Goal: Information Seeking & Learning: Find specific page/section

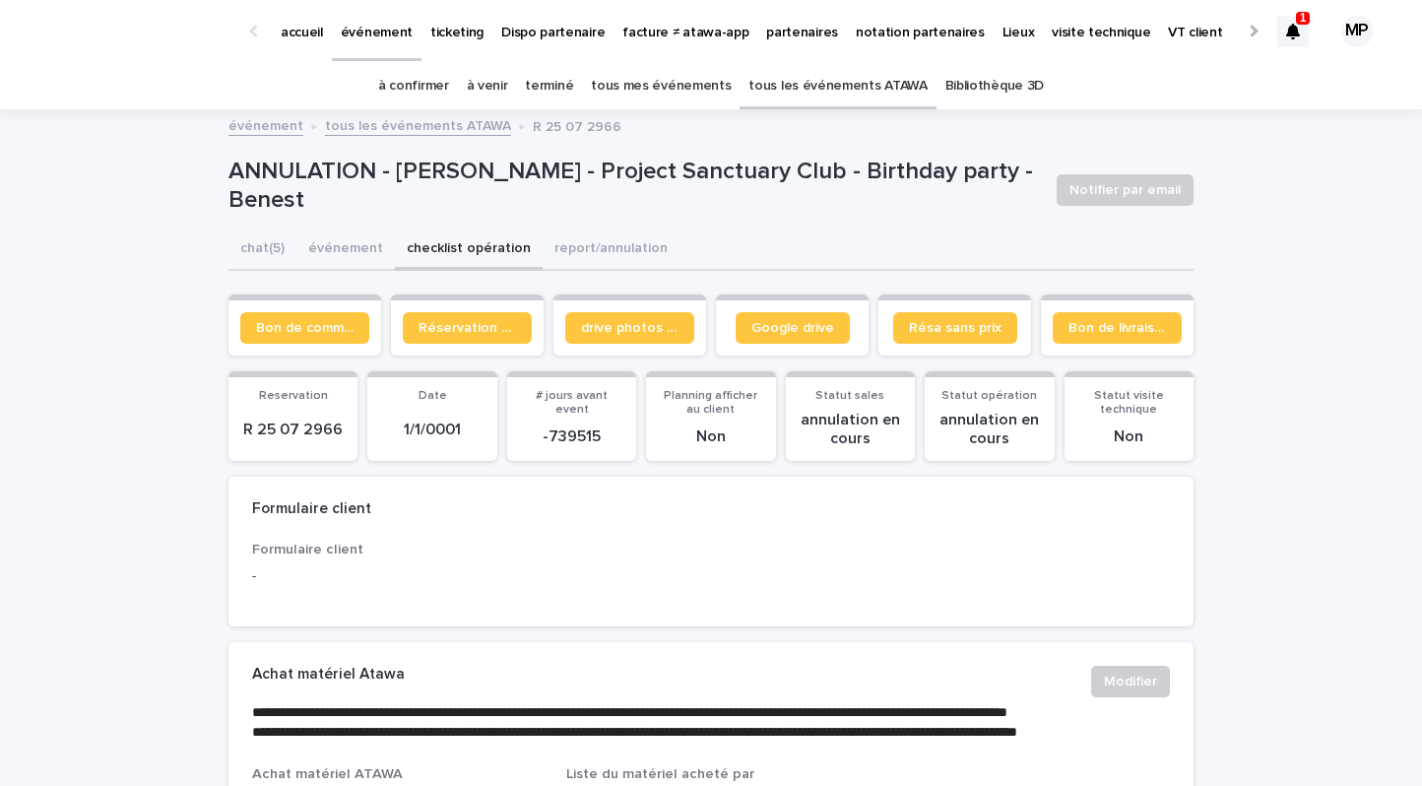
click at [816, 83] on link "tous les événements ATAWA" at bounding box center [838, 86] width 178 height 46
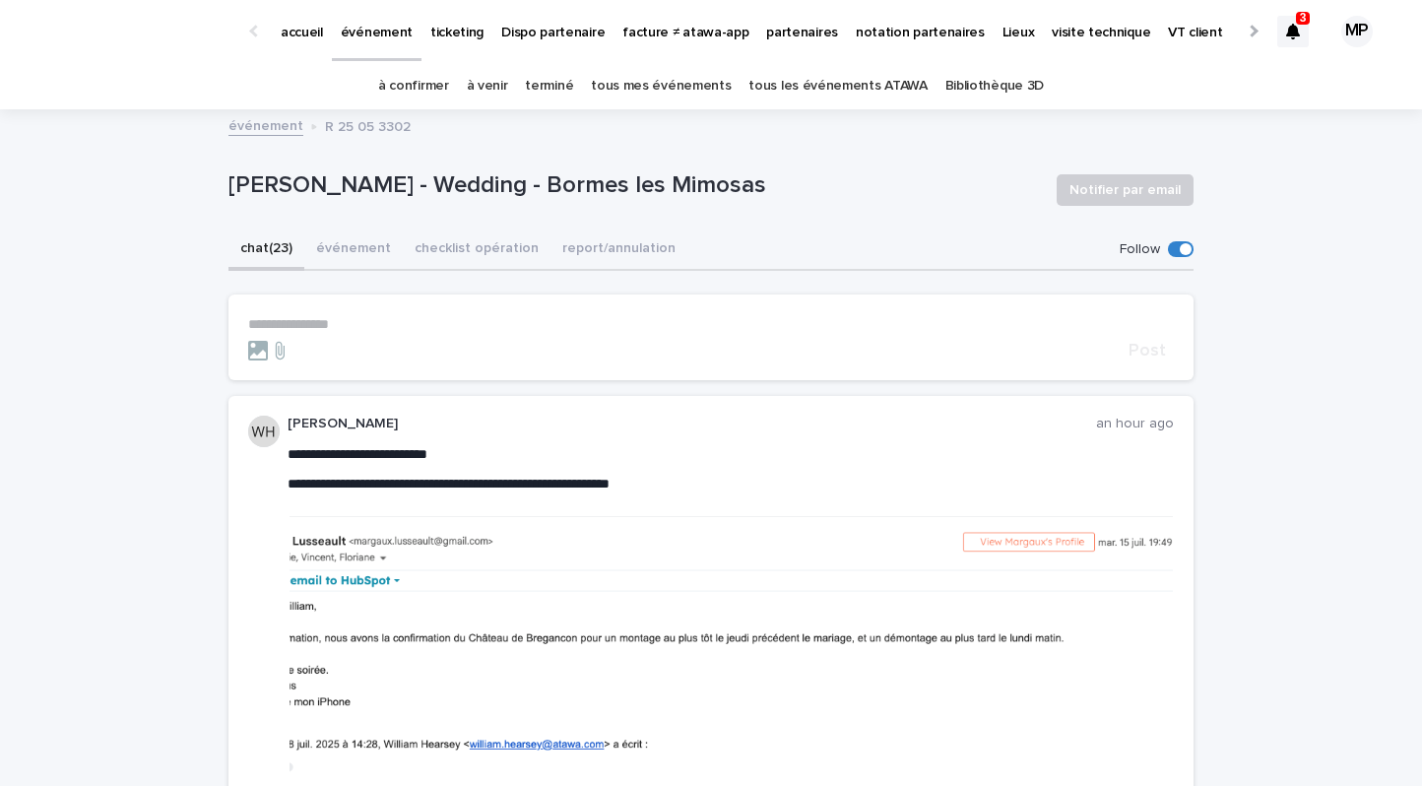
click at [777, 33] on p "partenaires" at bounding box center [802, 20] width 72 height 41
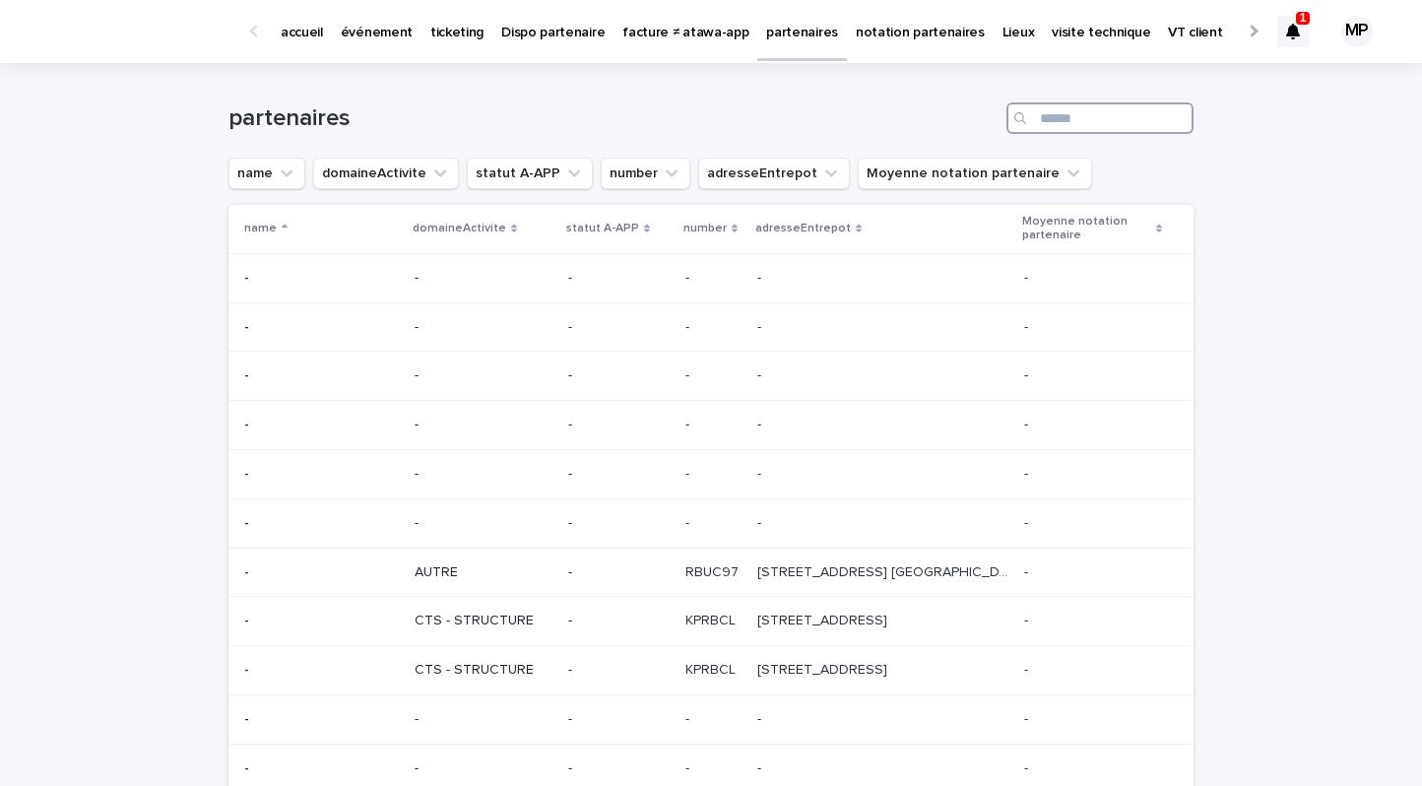
click at [1084, 121] on input "Search" at bounding box center [1100, 118] width 187 height 32
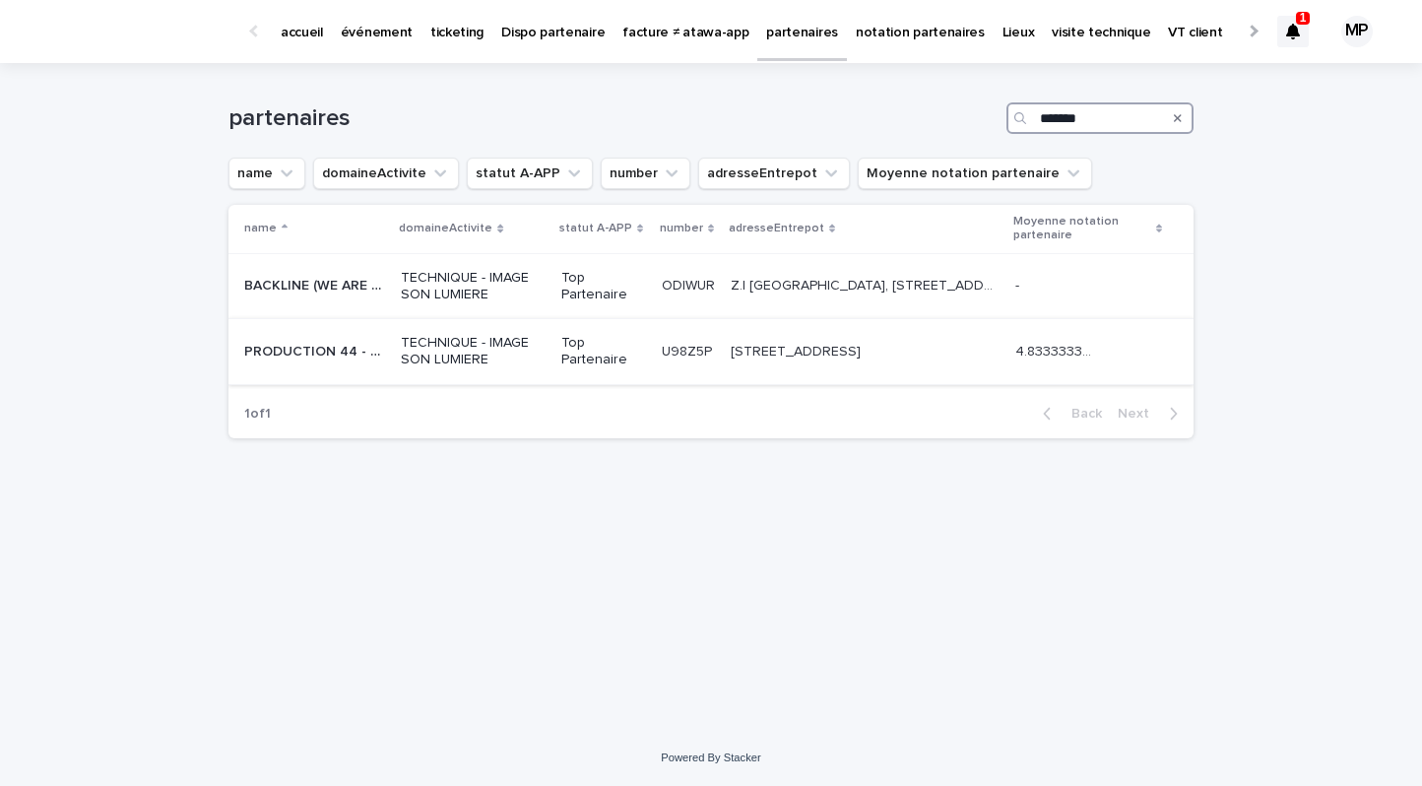
type input "******"
click at [357, 347] on p "PRODUCTION 44 - WE ARE EVENT" at bounding box center [316, 350] width 145 height 21
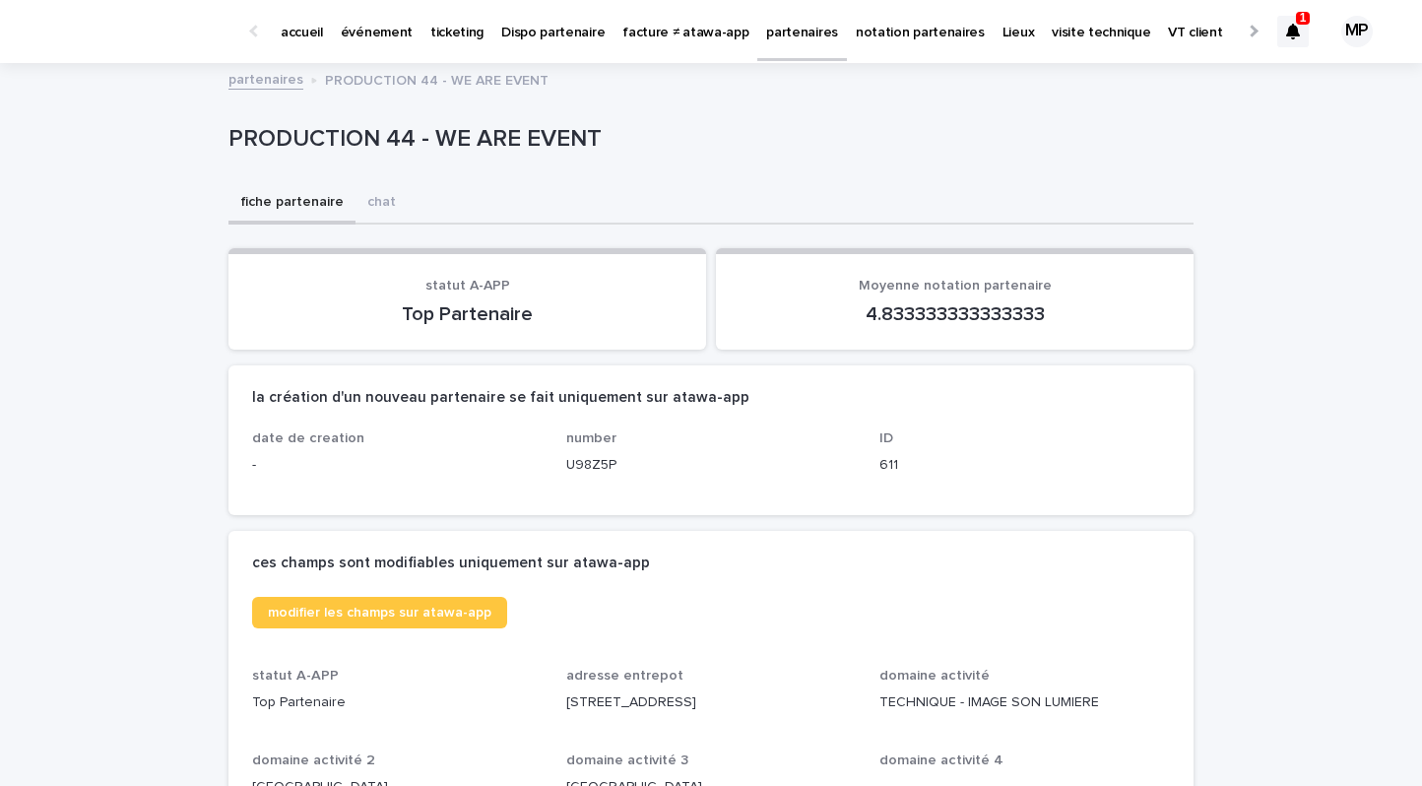
click at [379, 37] on p "événement" at bounding box center [377, 20] width 72 height 41
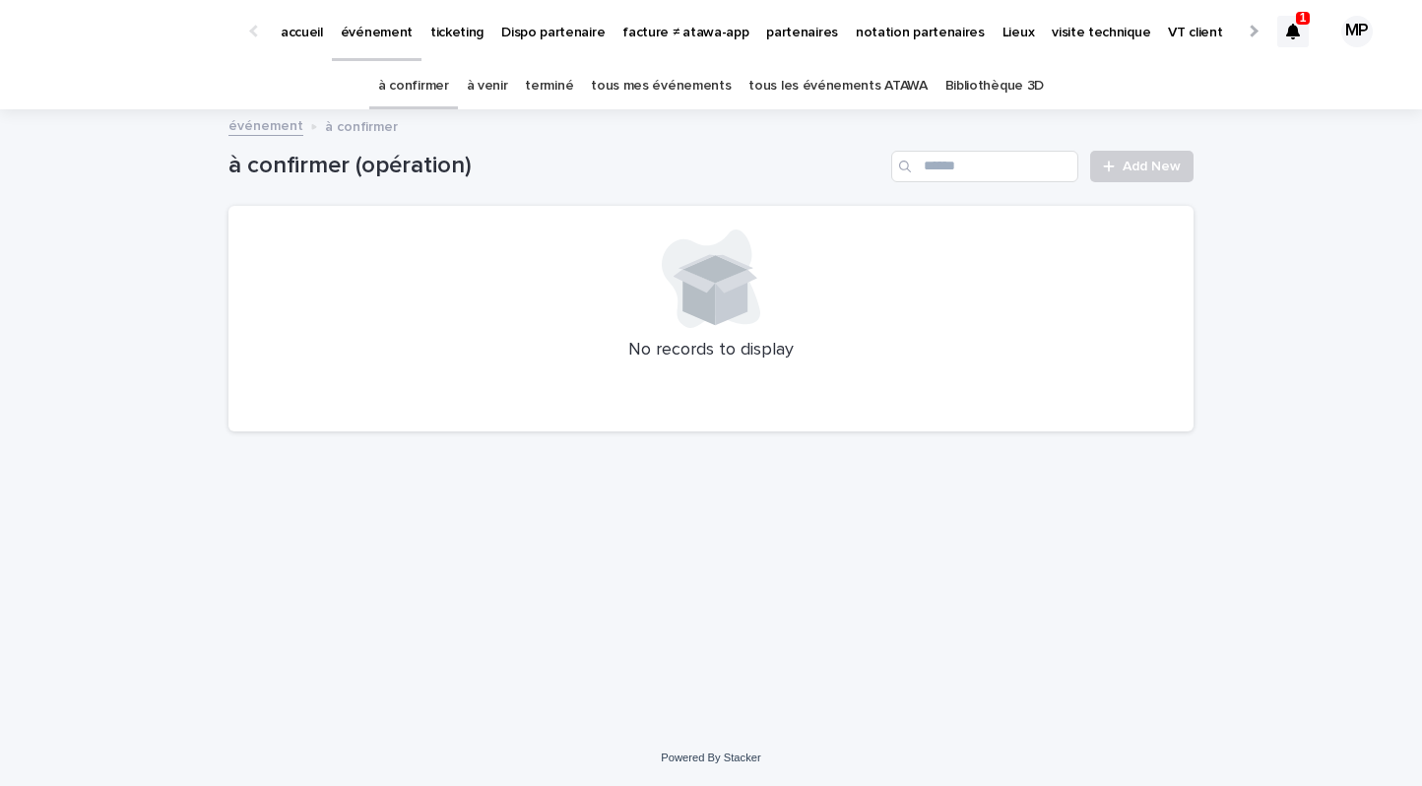
click at [837, 79] on link "tous les événements ATAWA" at bounding box center [838, 86] width 178 height 46
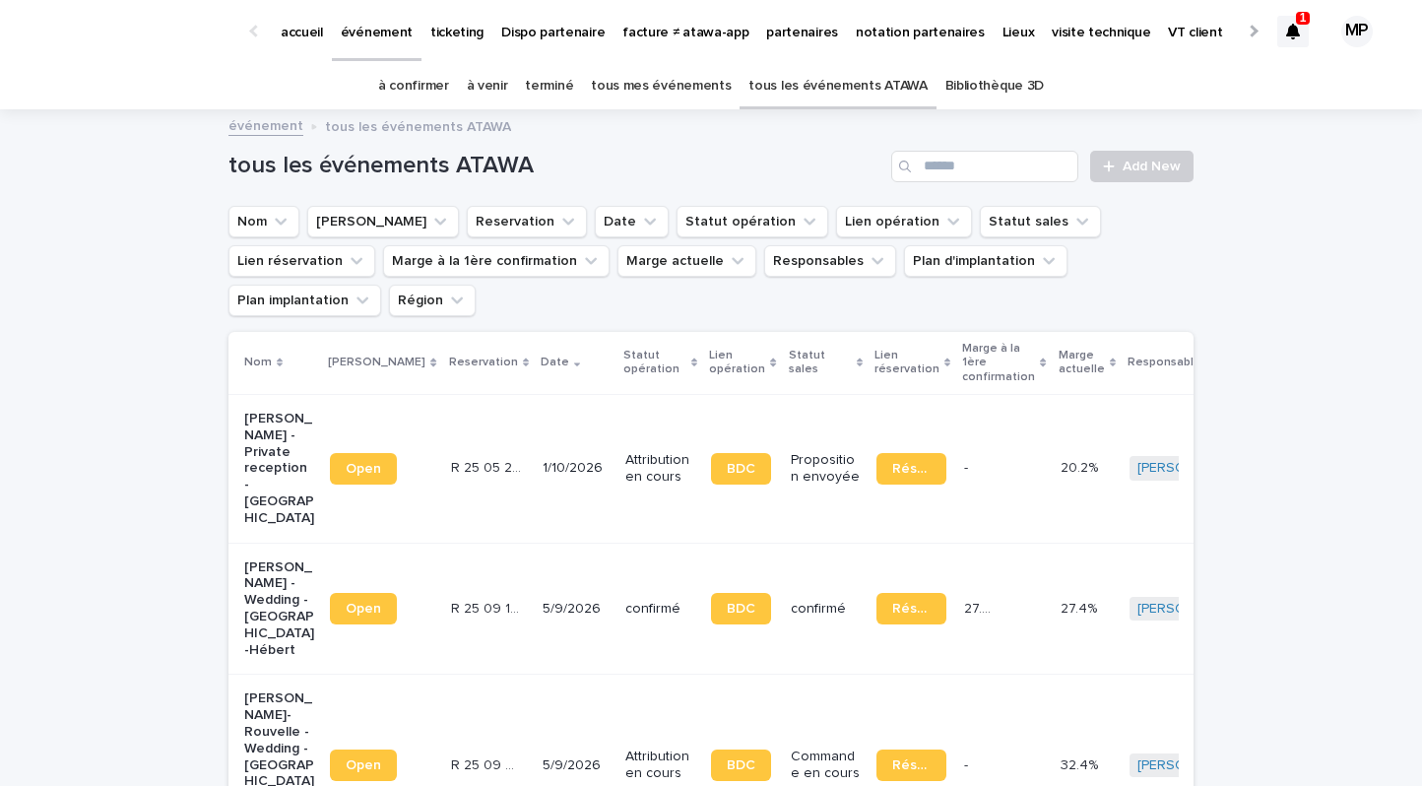
click at [795, 31] on p "partenaires" at bounding box center [802, 20] width 72 height 41
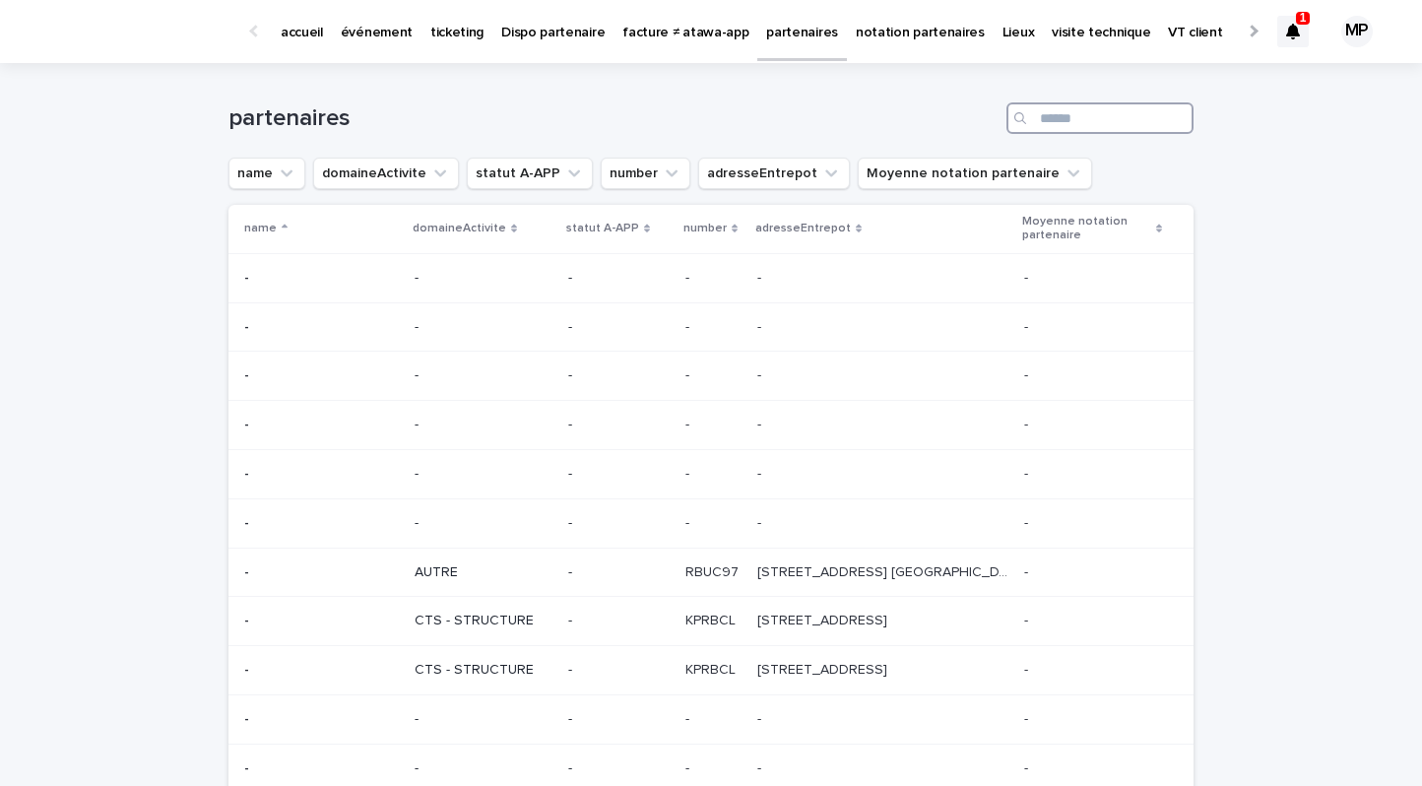
click at [1069, 114] on input "Search" at bounding box center [1100, 118] width 187 height 32
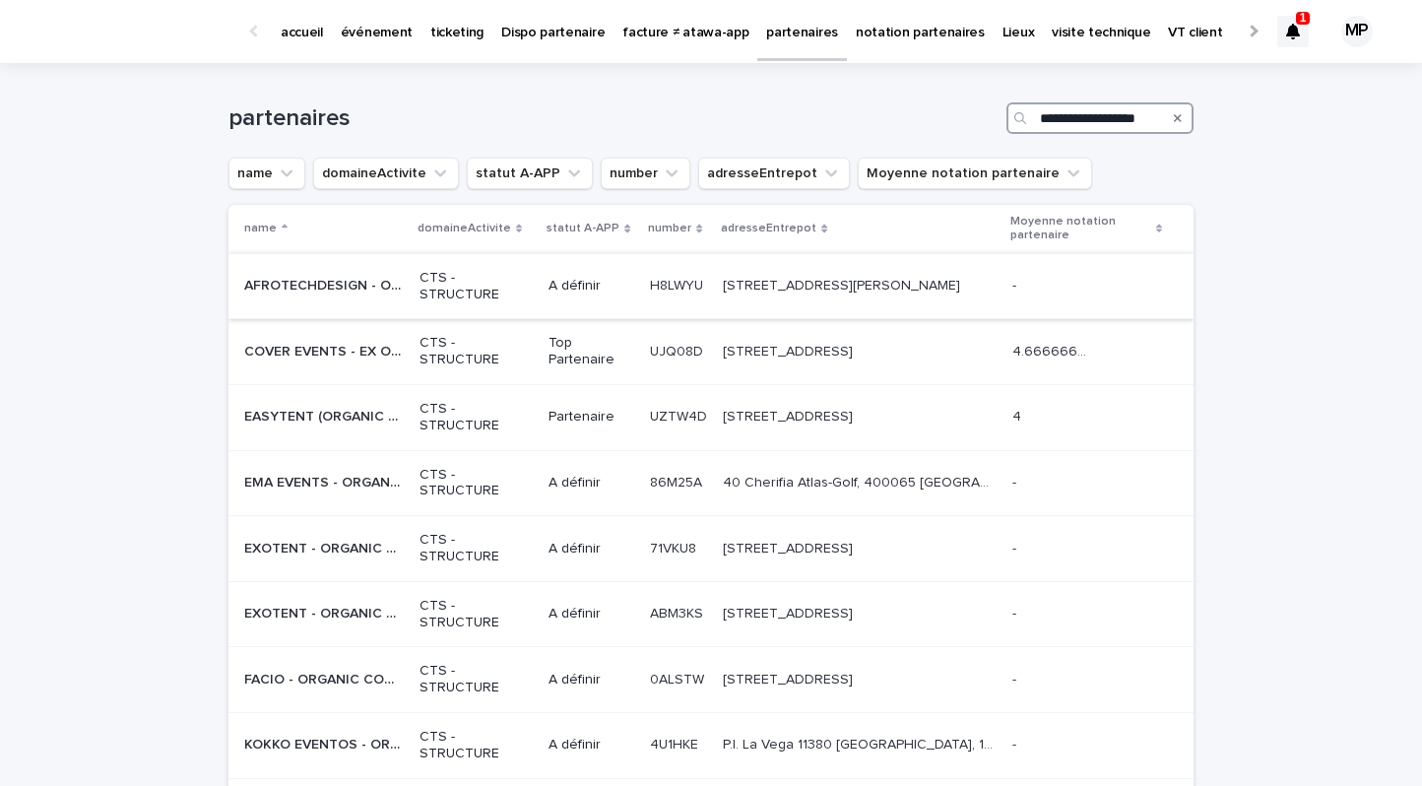
scroll to position [0, 4]
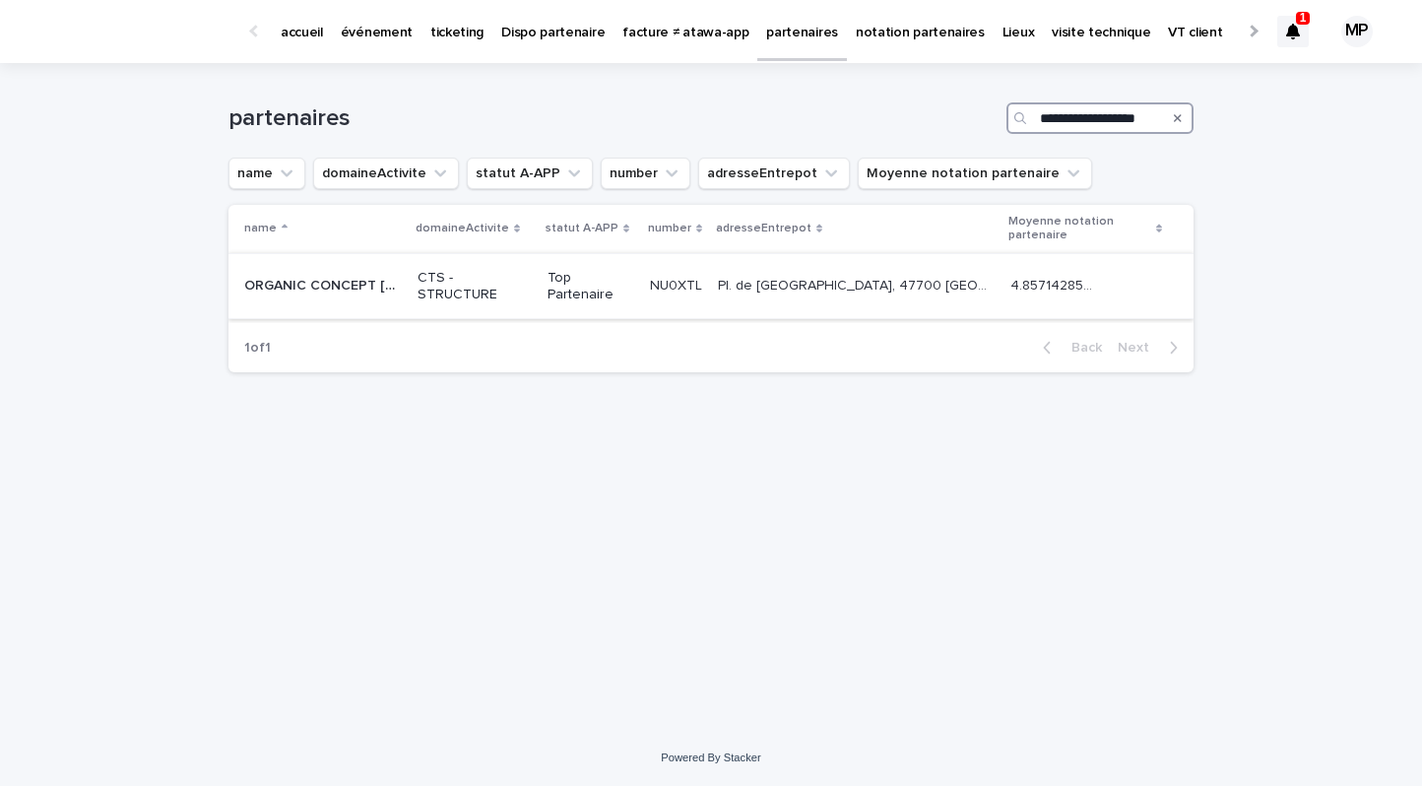
type input "**********"
click at [356, 274] on p "ORGANIC CONCEPT NOUVELLE AQUITAINE" at bounding box center [325, 284] width 162 height 21
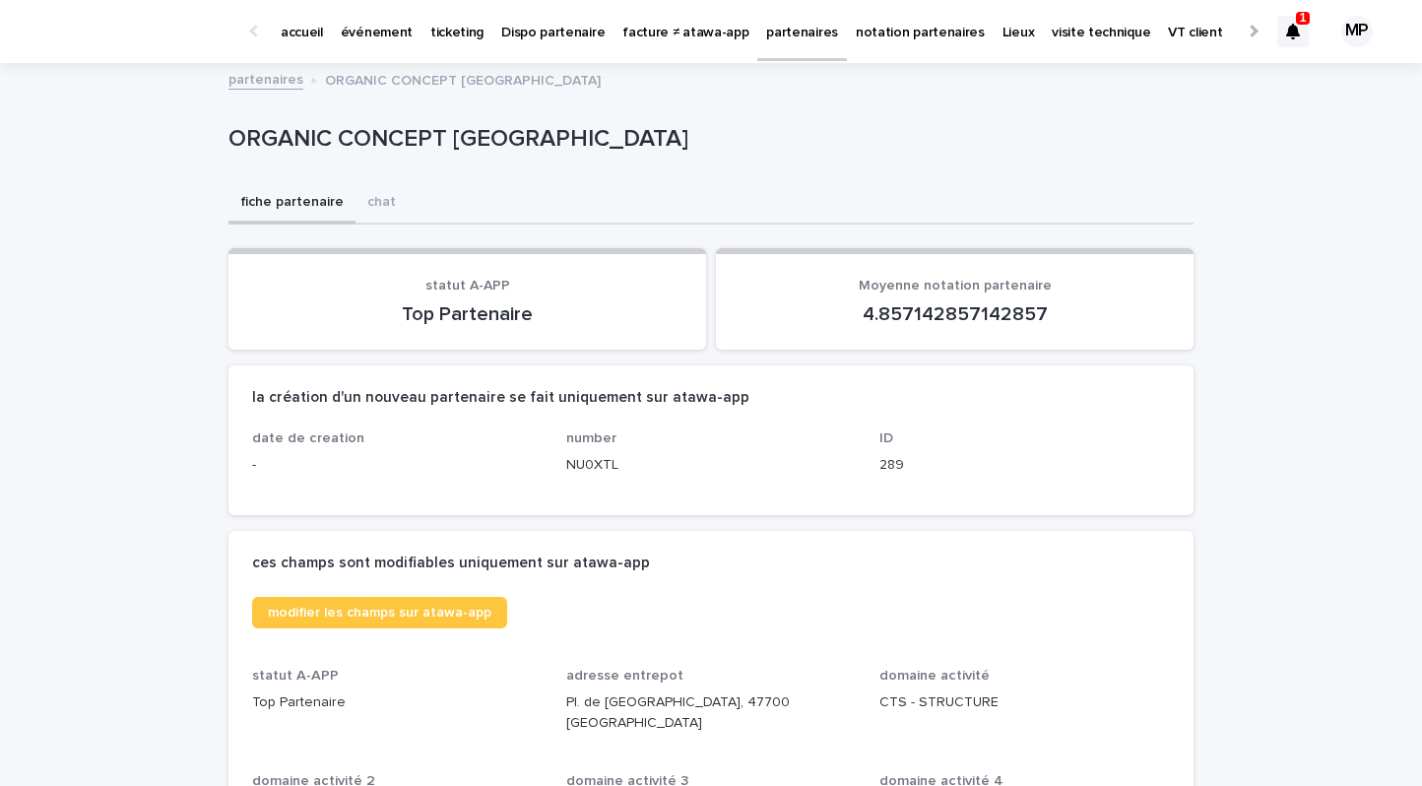
click at [773, 39] on p "partenaires" at bounding box center [802, 20] width 72 height 41
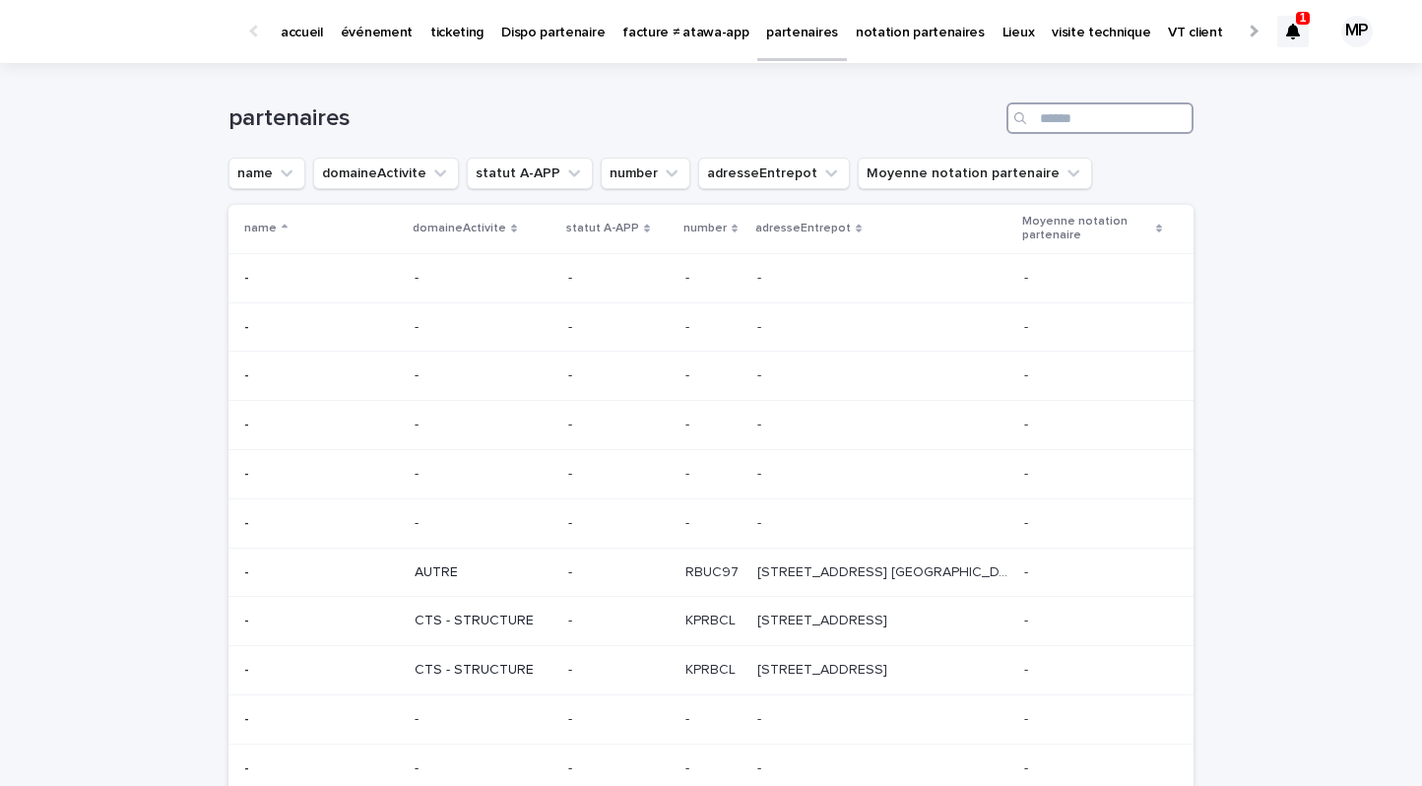
click at [1060, 126] on input "Search" at bounding box center [1100, 118] width 187 height 32
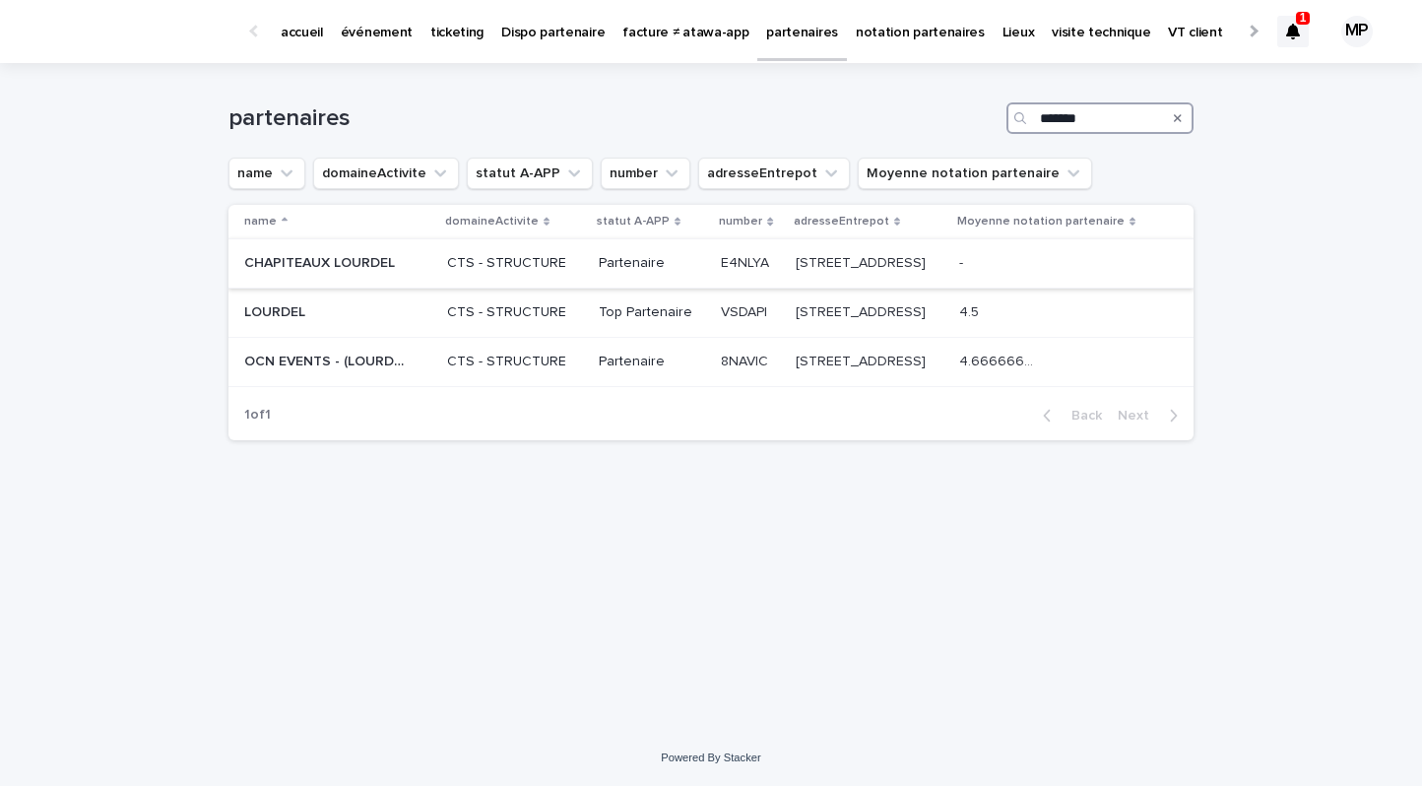
type input "*******"
click at [334, 272] on p "CHAPITEAUX LOURDEL" at bounding box center [321, 261] width 155 height 21
click at [412, 314] on td "LOURDEL LOURDEL" at bounding box center [333, 313] width 211 height 49
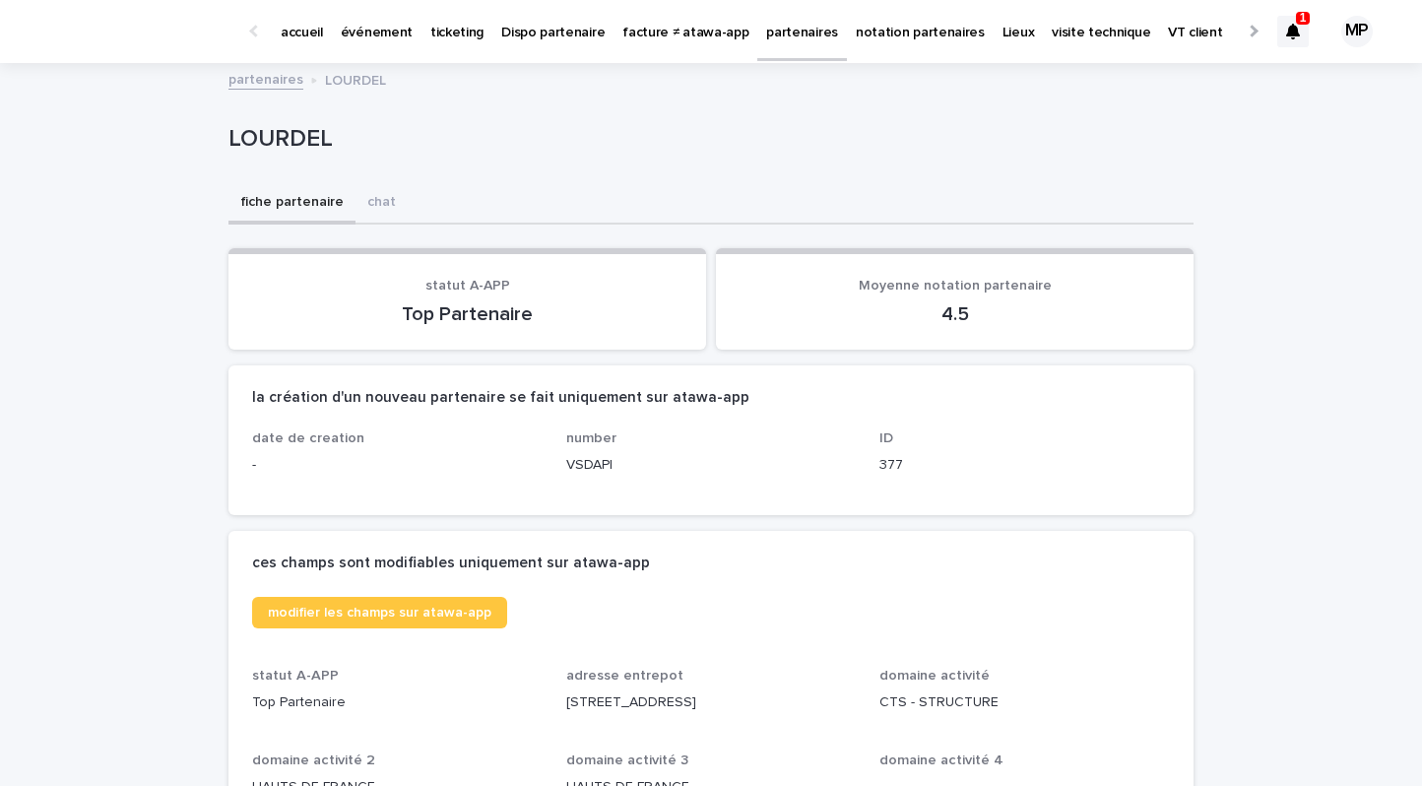
click at [775, 50] on link "partenaires" at bounding box center [802, 29] width 90 height 58
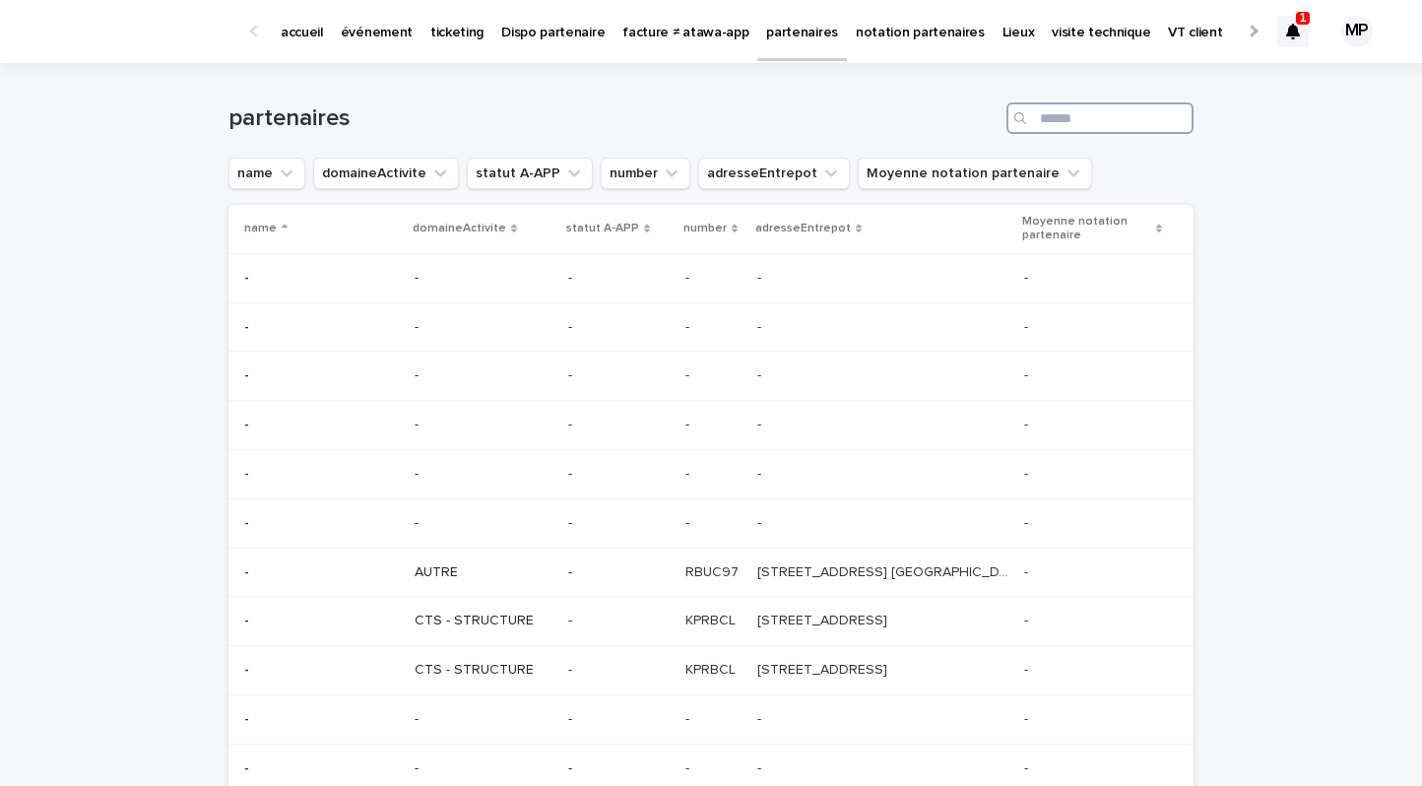
click at [1068, 132] on input "Search" at bounding box center [1100, 118] width 187 height 32
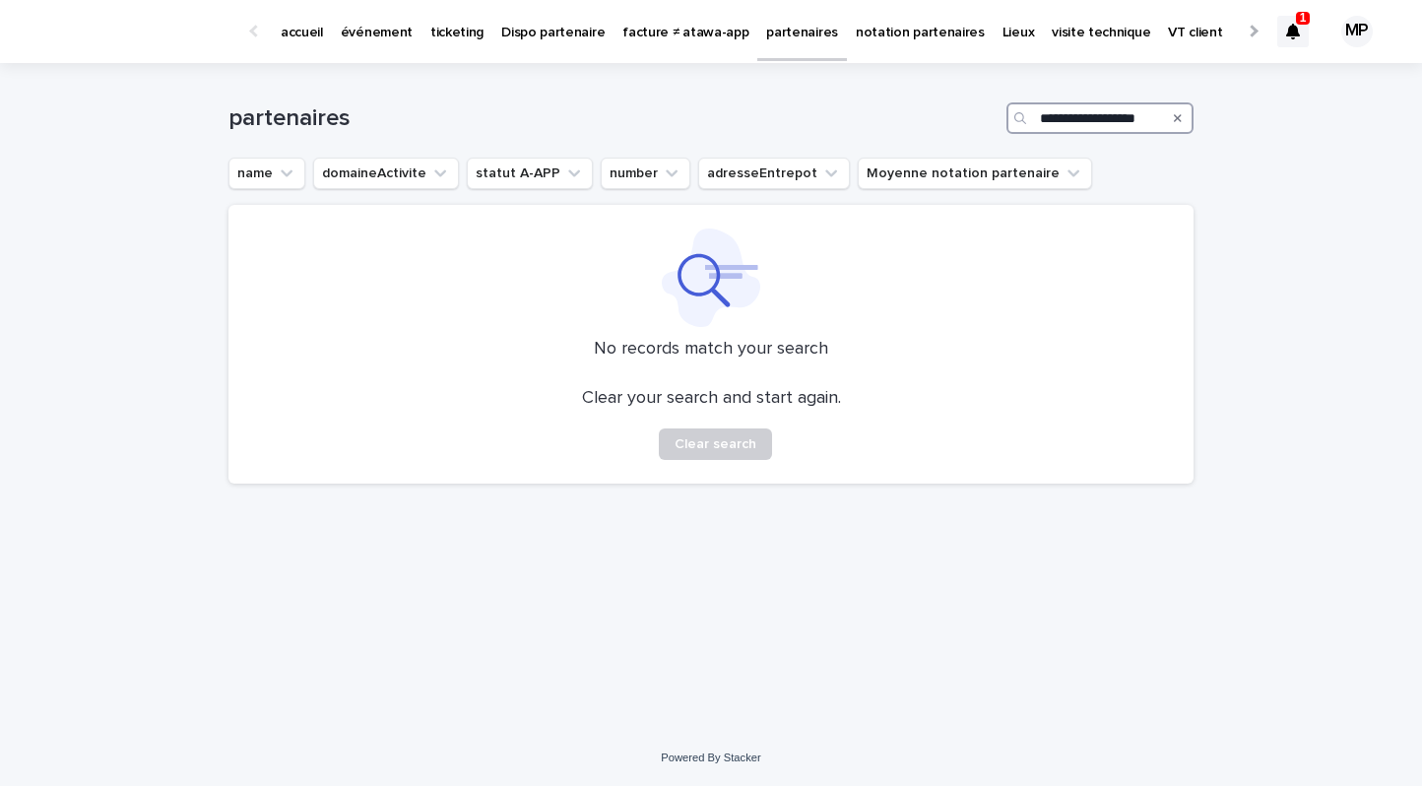
scroll to position [0, 4]
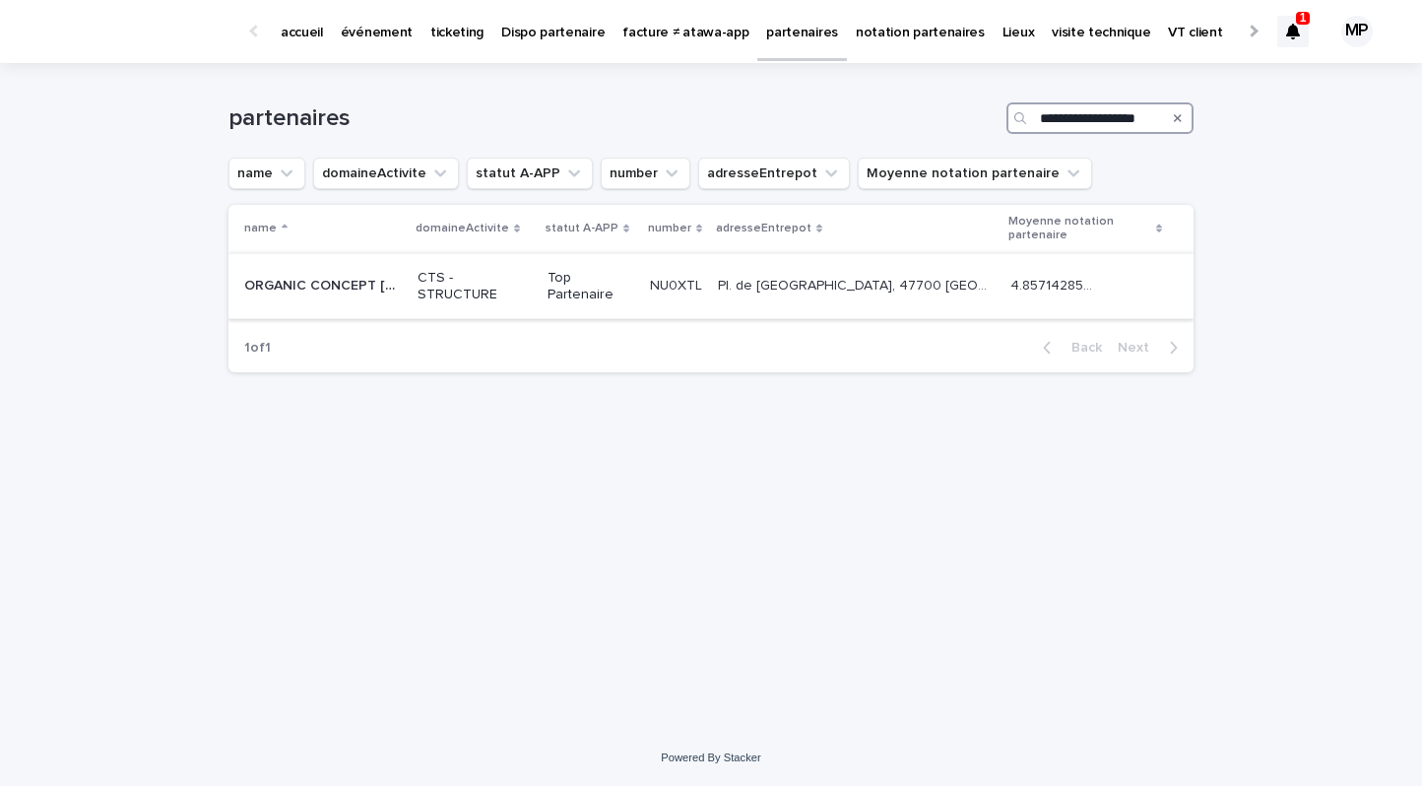
type input "**********"
click at [345, 274] on p "ORGANIC CONCEPT NOUVELLE AQUITAINE" at bounding box center [325, 284] width 162 height 21
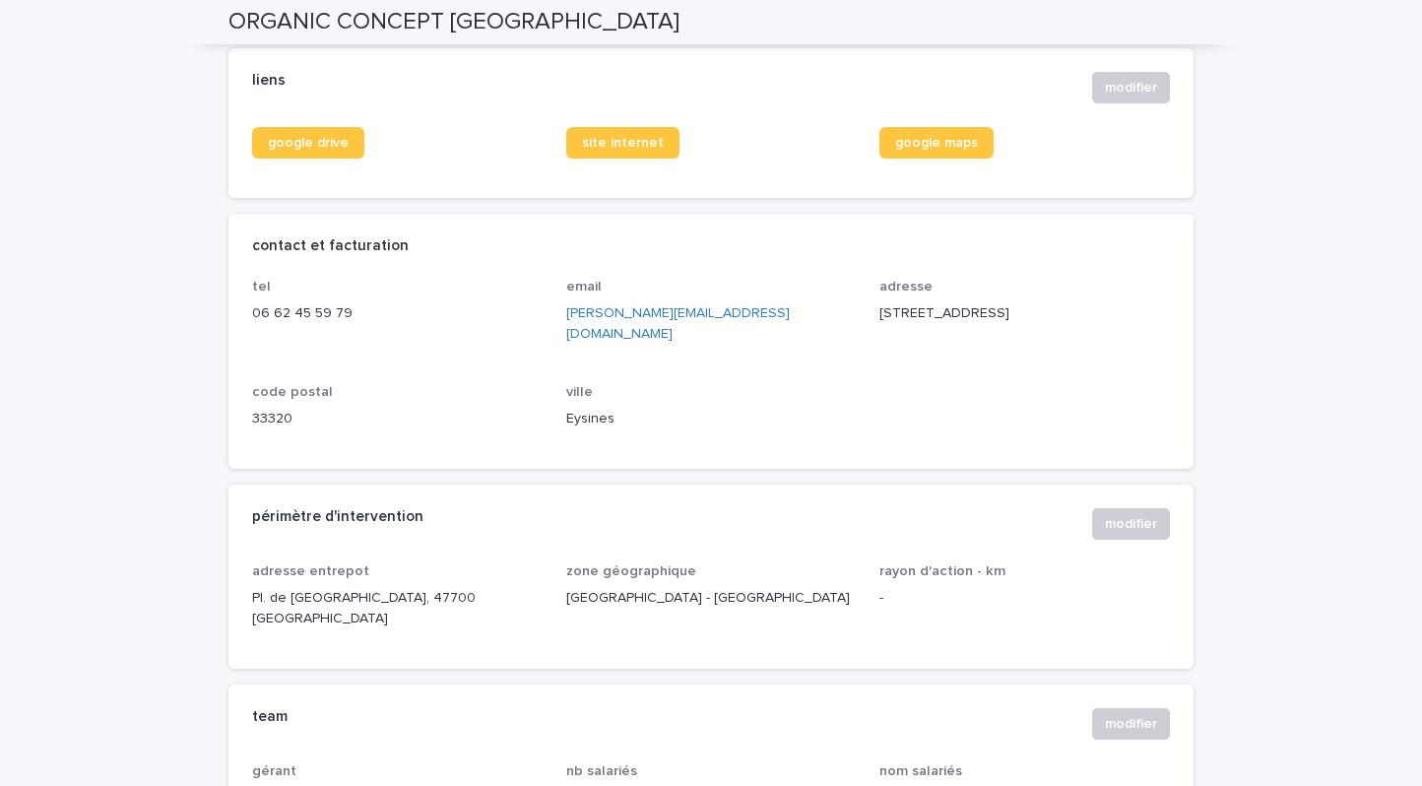
scroll to position [823, 0]
